Goal: Obtain resource: Obtain resource

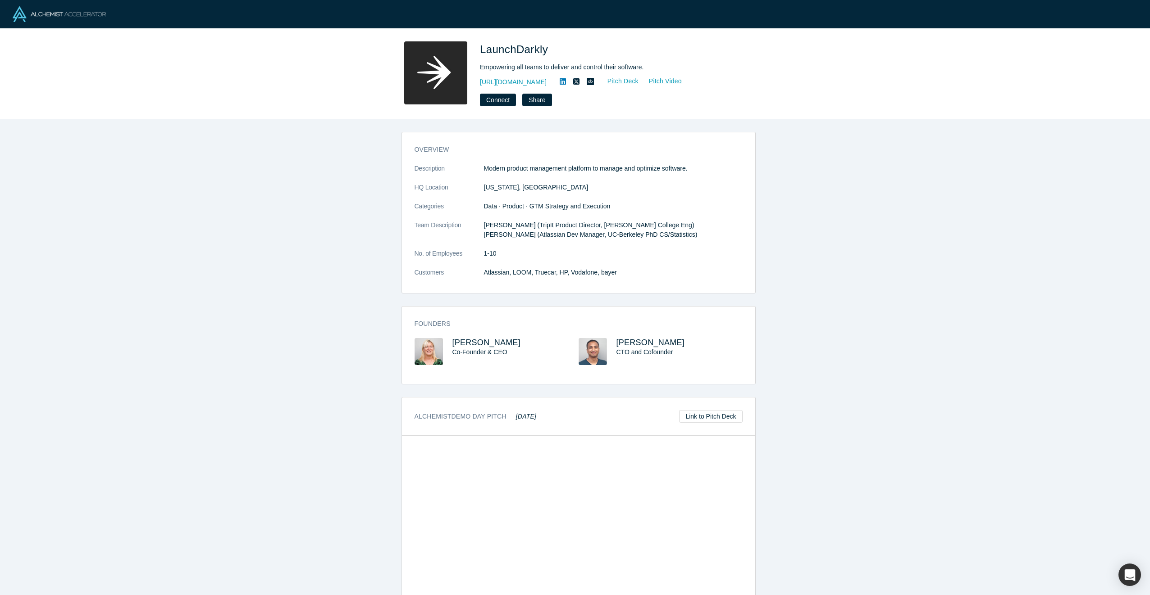
click at [63, 16] on img at bounding box center [59, 14] width 93 height 16
click at [627, 84] on link "Pitch Deck" at bounding box center [617, 81] width 41 height 10
